Goal: Information Seeking & Learning: Learn about a topic

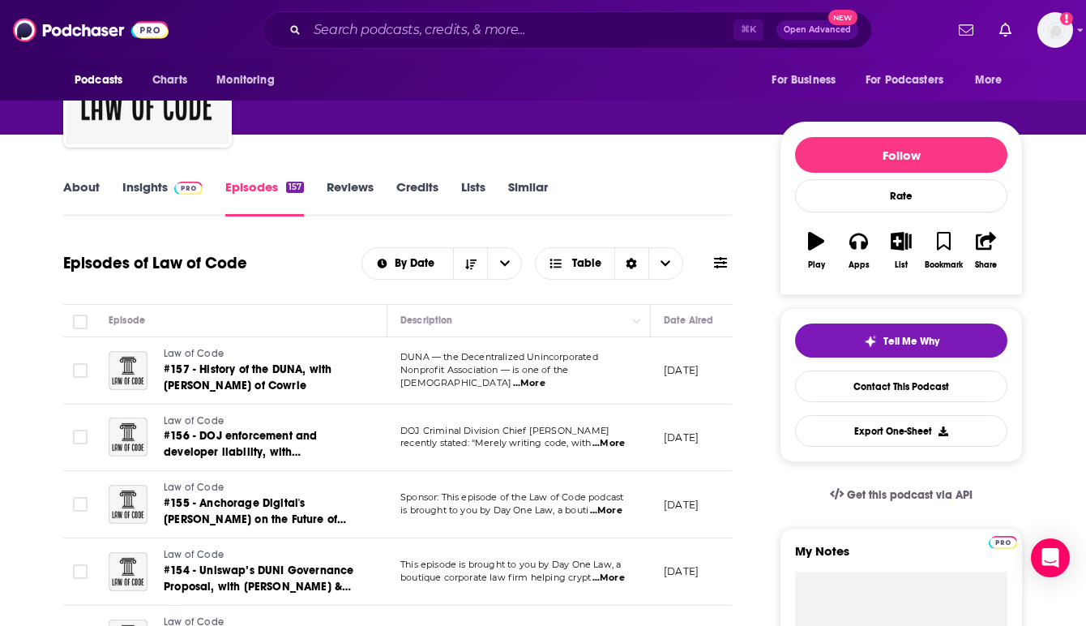
scroll to position [0, 65]
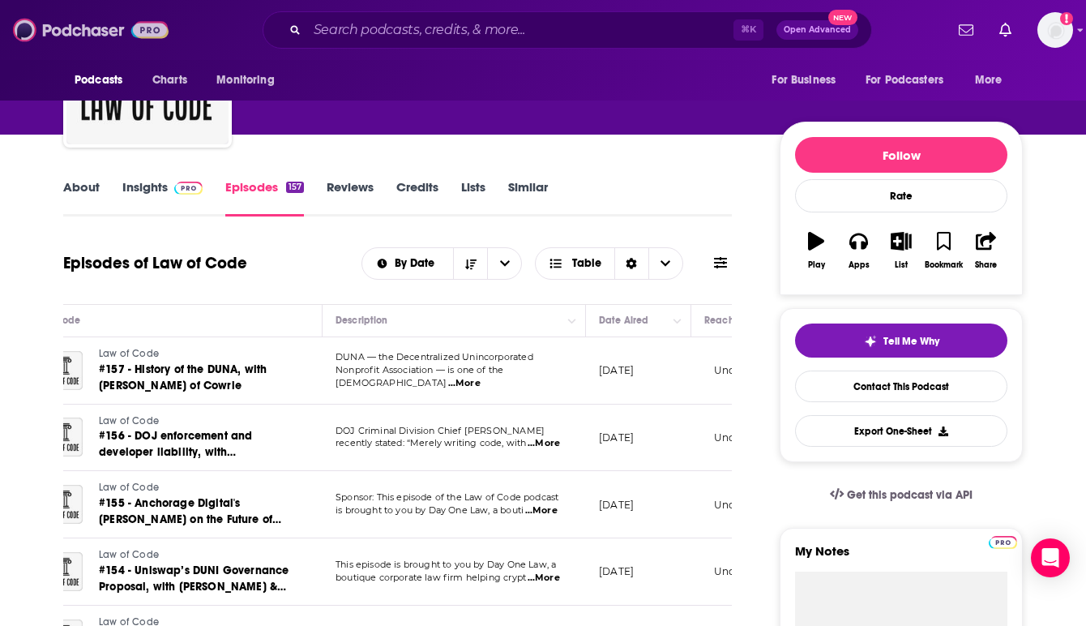
click at [93, 30] on img at bounding box center [91, 30] width 156 height 31
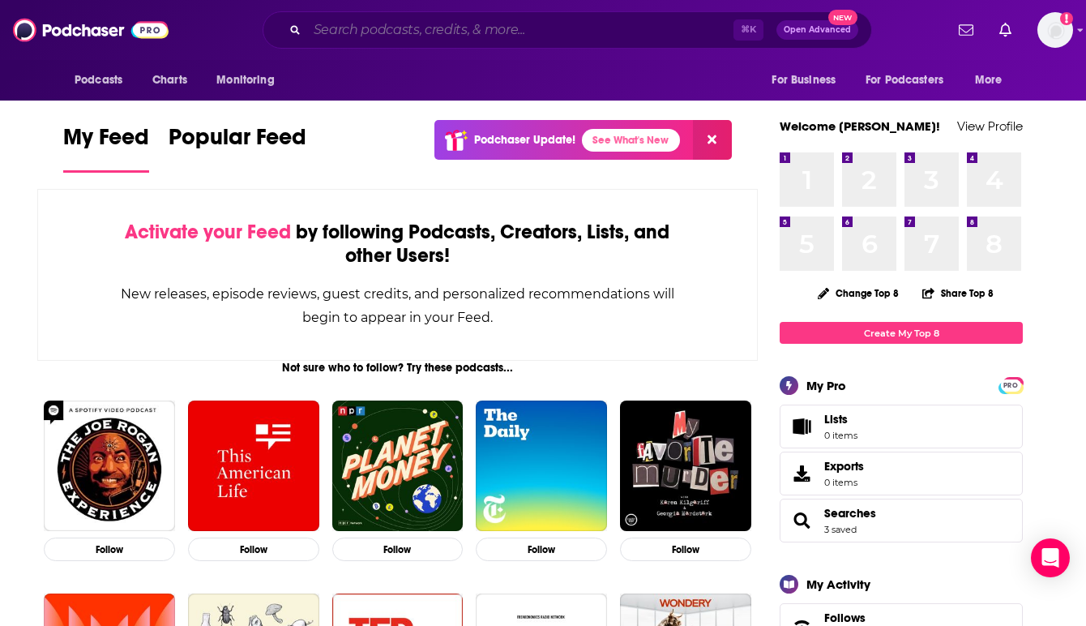
click at [395, 36] on input "Search podcasts, credits, & more..." at bounding box center [520, 30] width 426 height 26
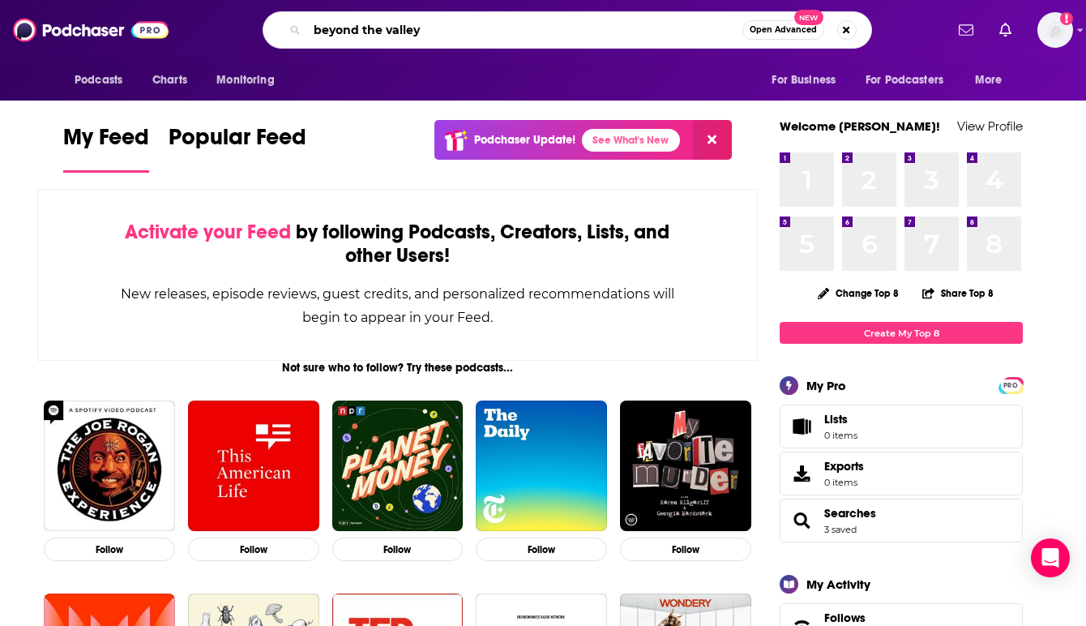
type input "beyond the valley"
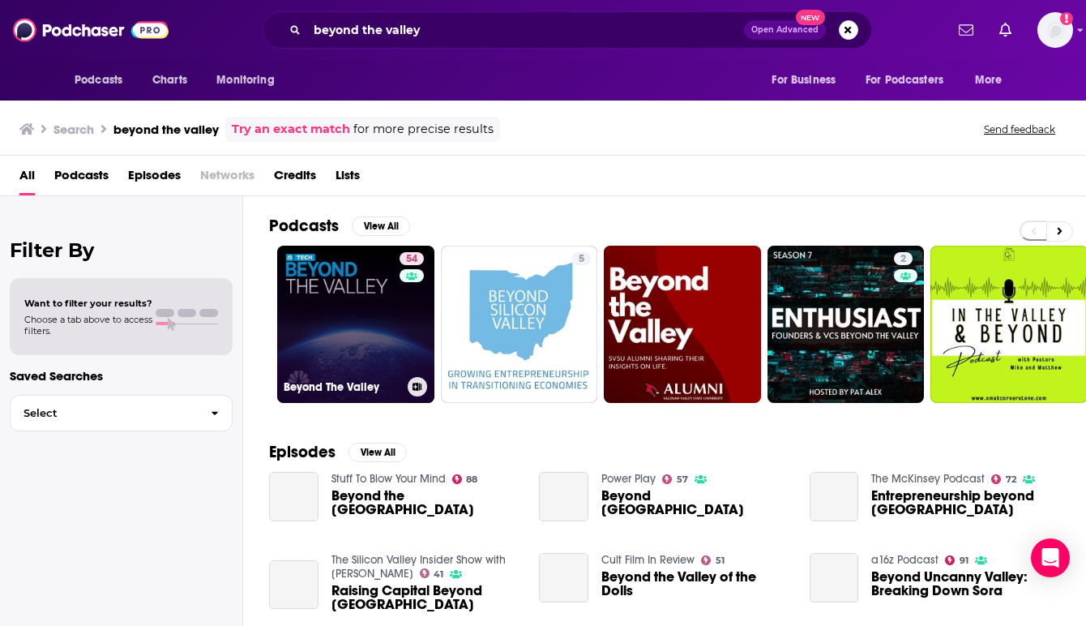
click at [332, 316] on link "54 Beyond The Valley" at bounding box center [355, 324] width 157 height 157
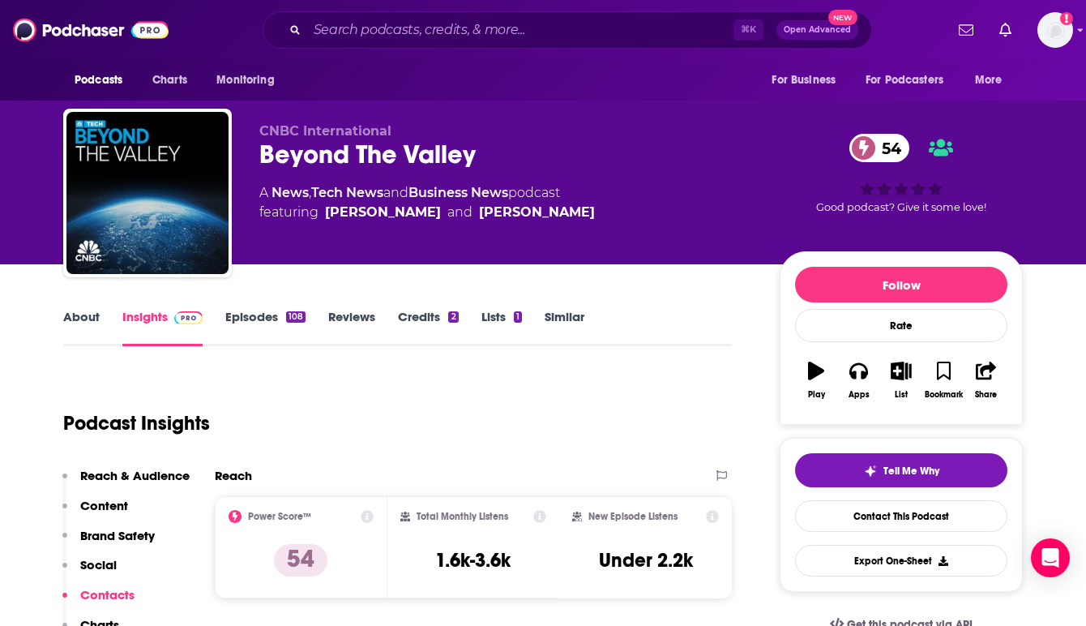
click at [254, 315] on link "Episodes 108" at bounding box center [265, 327] width 80 height 37
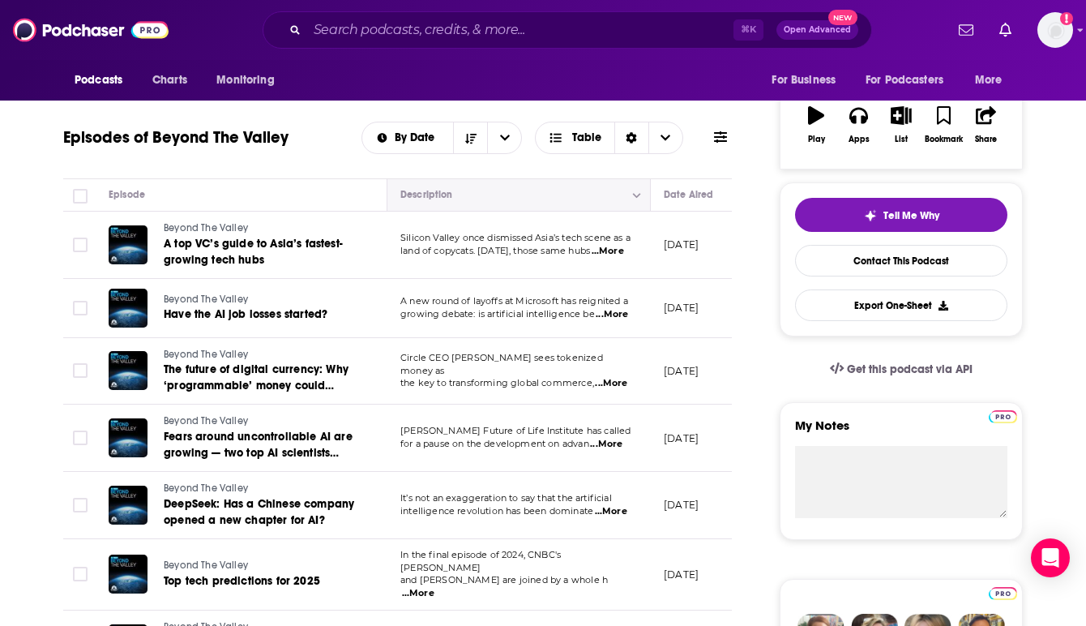
scroll to position [259, 0]
